Goal: Transaction & Acquisition: Purchase product/service

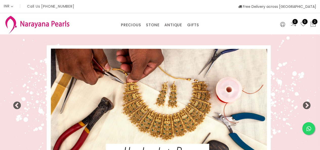
select select "INR"
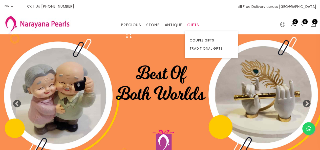
click at [194, 24] on link "GIFTS" at bounding box center [193, 25] width 12 height 8
click at [195, 45] on link "TRADITIONAL GIFTS" at bounding box center [211, 48] width 43 height 8
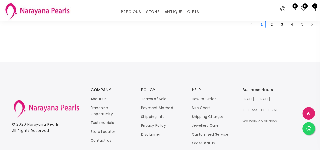
scroll to position [694, 0]
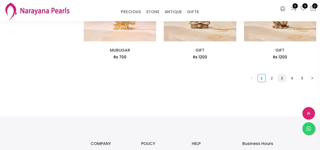
click at [281, 79] on link "3" at bounding box center [282, 78] width 8 height 8
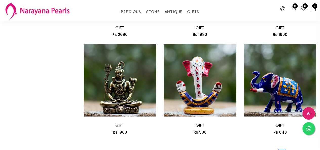
scroll to position [657, 0]
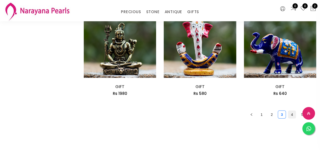
click at [291, 117] on link "4" at bounding box center [292, 115] width 8 height 8
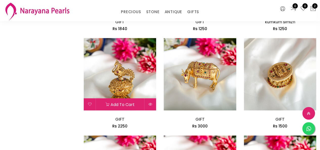
scroll to position [556, 0]
